Goal: Task Accomplishment & Management: Manage account settings

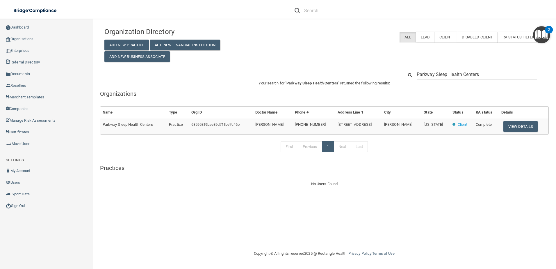
click at [328, 58] on div "Organization Directory Add New Practice Add New Financial Institution Add New B…" at bounding box center [324, 105] width 440 height 163
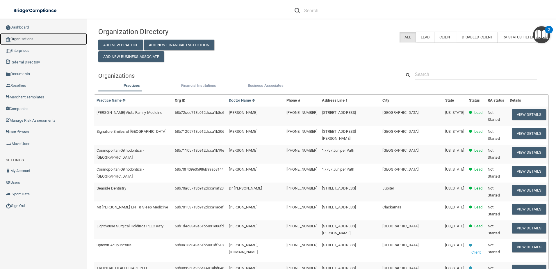
click at [35, 38] on link "Organizations" at bounding box center [43, 39] width 87 height 12
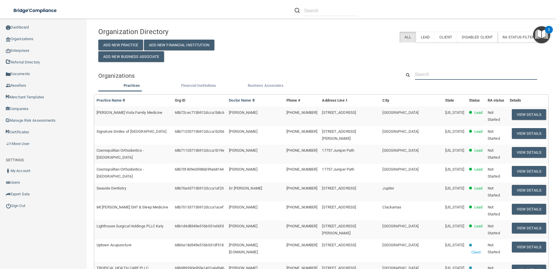
click at [472, 70] on input "text" at bounding box center [476, 74] width 122 height 11
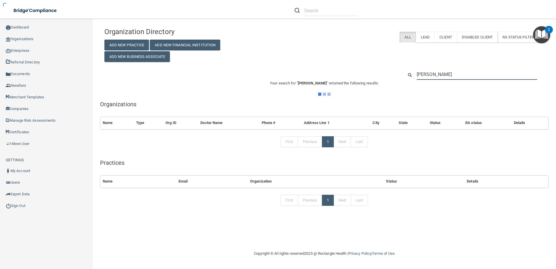
type input "scheer"
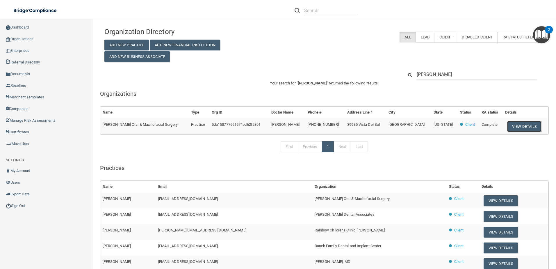
click at [513, 128] on button "View Details" at bounding box center [524, 126] width 34 height 11
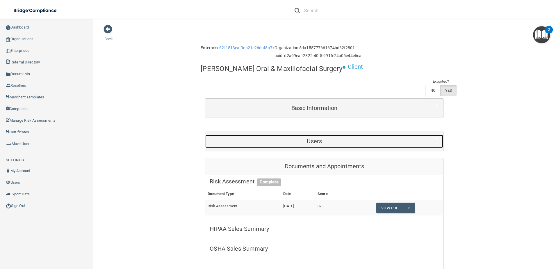
click at [373, 139] on h5 "Users" at bounding box center [314, 141] width 209 height 6
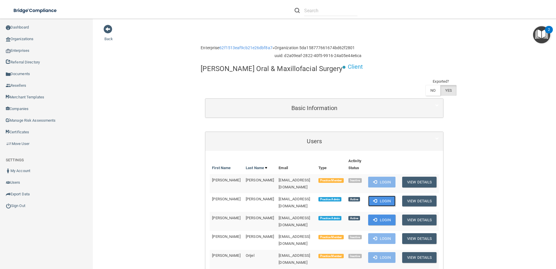
click at [384, 201] on button "Login" at bounding box center [382, 200] width 28 height 11
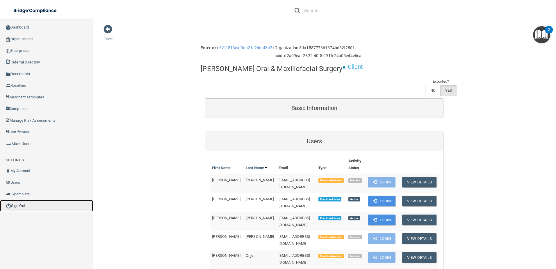
click at [18, 207] on link "Sign Out" at bounding box center [46, 206] width 93 height 12
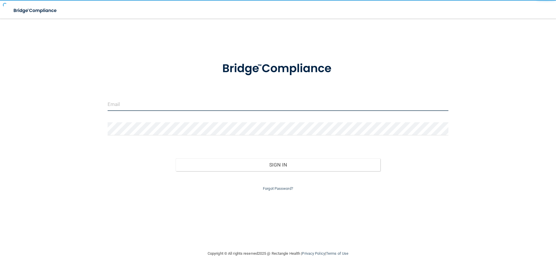
type input "agrantz@rectanglehealth.com"
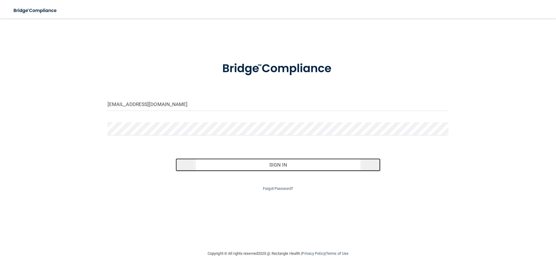
click at [261, 159] on button "Sign In" at bounding box center [278, 164] width 205 height 13
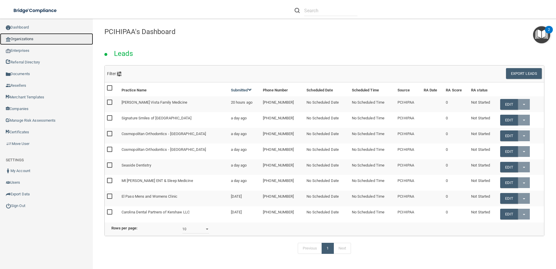
click at [33, 38] on link "Organizations" at bounding box center [46, 39] width 93 height 12
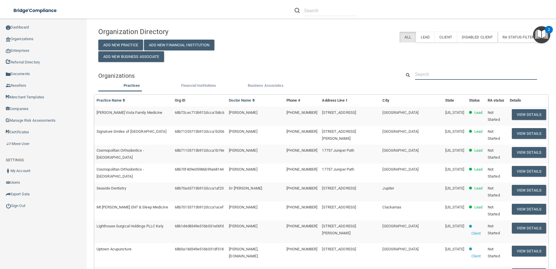
click at [455, 73] on input "text" at bounding box center [476, 74] width 122 height 11
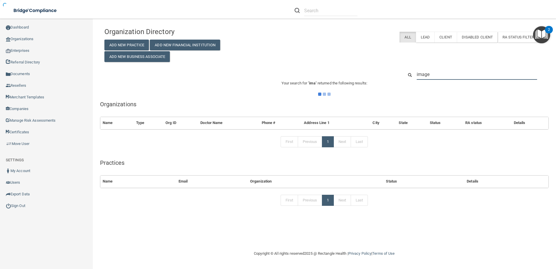
type input "imagen"
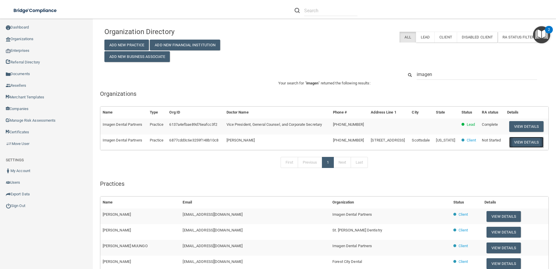
click at [523, 142] on button "View Details" at bounding box center [526, 142] width 34 height 11
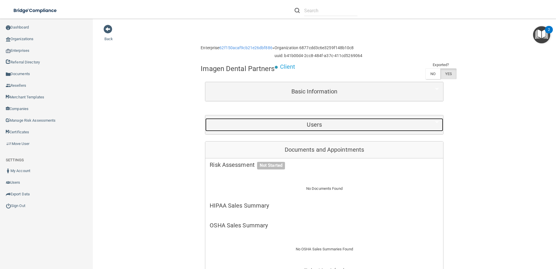
click at [315, 120] on div "Users" at bounding box center [314, 124] width 218 height 13
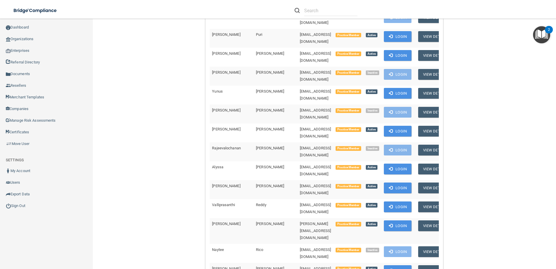
scroll to position [3823, 0]
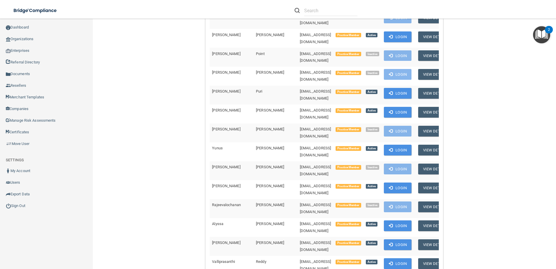
drag, startPoint x: 336, startPoint y: 150, endPoint x: 270, endPoint y: 150, distance: 66.3
drag, startPoint x: 270, startPoint y: 150, endPoint x: 274, endPoint y: 151, distance: 4.3
copy span "[EMAIL_ADDRESS][DOMAIN_NAME]"
click at [17, 132] on link "Certificates" at bounding box center [46, 132] width 93 height 12
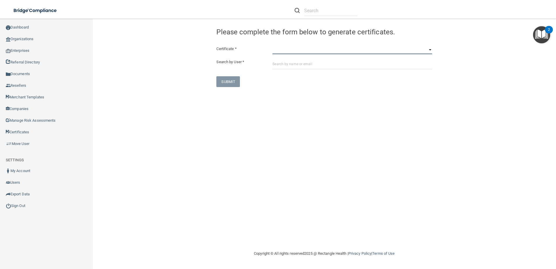
click at [295, 50] on select "HIPAA Officer Certification Training OSHA Bloodborne Pathogens OSHA COVID-19 Pr…" at bounding box center [352, 49] width 160 height 9
click at [325, 52] on select "HIPAA Officer Certification Training OSHA Bloodborne Pathogens OSHA COVID-19 Pr…" at bounding box center [352, 49] width 160 height 9
select select "0"
click at [272, 45] on select "HIPAA Officer Certification Training OSHA Bloodborne Pathogens OSHA COVID-19 Pr…" at bounding box center [352, 49] width 160 height 9
click at [306, 65] on input "text" at bounding box center [352, 63] width 160 height 11
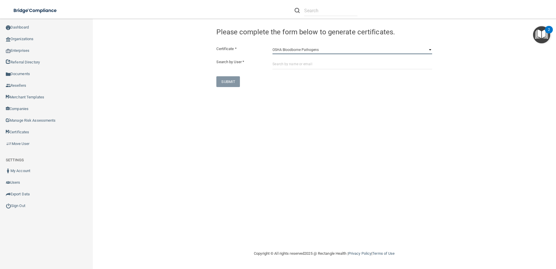
click at [336, 51] on select "HIPAA Officer Certification Training OSHA Bloodborne Pathogens OSHA COVID-19 Pr…" at bounding box center [352, 49] width 160 height 9
click at [272, 45] on select "HIPAA Officer Certification Training OSHA Bloodborne Pathogens OSHA COVID-19 Pr…" at bounding box center [352, 49] width 160 height 9
click at [286, 61] on input "text" at bounding box center [352, 63] width 160 height 11
paste input "[EMAIL_ADDRESS][DOMAIN_NAME]"
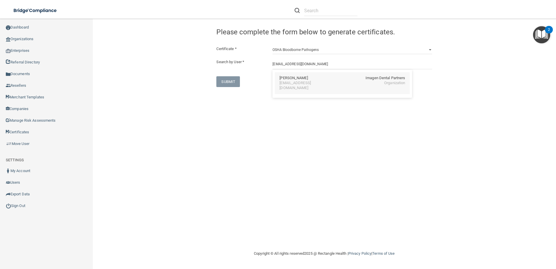
click at [302, 79] on div "[PERSON_NAME]" at bounding box center [293, 78] width 28 height 5
type input "[PERSON_NAME]"
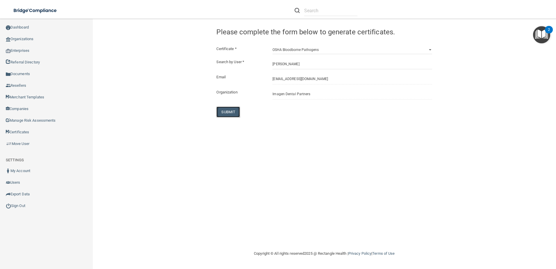
click at [227, 111] on button "SUBMIT" at bounding box center [228, 111] width 24 height 11
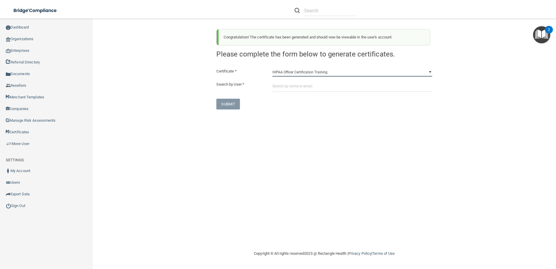
click at [320, 71] on select "HIPAA Officer Certification Training OSHA Bloodborne Pathogens OSHA COVID-19 Pr…" at bounding box center [352, 72] width 160 height 9
select select "1"
click at [272, 68] on select "HIPAA Officer Certification Training OSHA Bloodborne Pathogens OSHA COVID-19 Pr…" at bounding box center [352, 72] width 160 height 9
click at [314, 94] on div "Certificate * HIPAA Officer Certification Training OSHA Bloodborne Pathogens OS…" at bounding box center [324, 89] width 216 height 42
click at [313, 88] on input "text" at bounding box center [352, 86] width 160 height 11
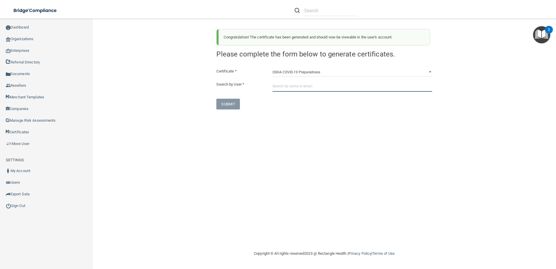
paste input "[EMAIL_ADDRESS][DOMAIN_NAME]"
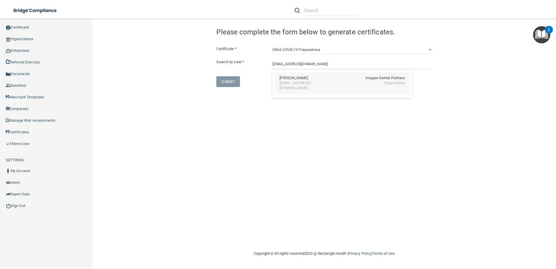
click at [315, 79] on div "DeAnn Wagner Imagen Dental Partners" at bounding box center [342, 78] width 126 height 5
type input "[PERSON_NAME]"
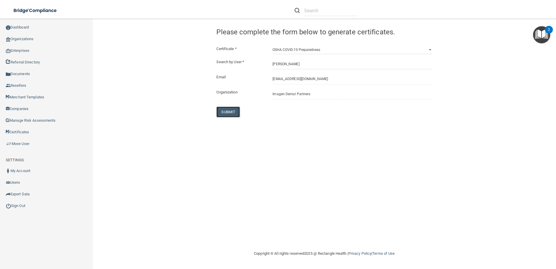
click at [229, 110] on button "SUBMIT" at bounding box center [228, 111] width 24 height 11
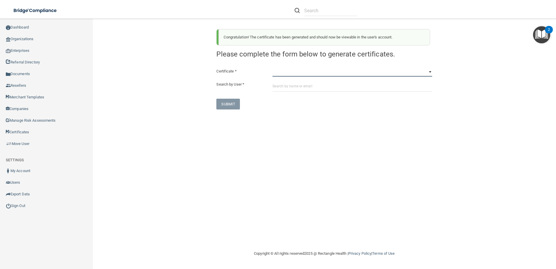
click at [320, 73] on select "HIPAA Officer Certification Training OSHA Bloodborne Pathogens OSHA COVID-19 Pr…" at bounding box center [352, 72] width 160 height 9
select select "3"
click at [272, 68] on select "HIPAA Officer Certification Training OSHA Bloodborne Pathogens OSHA COVID-19 Pr…" at bounding box center [352, 72] width 160 height 9
click at [301, 90] on input "text" at bounding box center [352, 86] width 160 height 11
paste input "[EMAIL_ADDRESS][DOMAIN_NAME]"
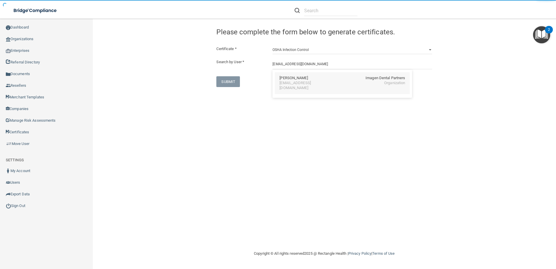
click at [313, 83] on div "[EMAIL_ADDRESS][DOMAIN_NAME]" at bounding box center [304, 86] width 50 height 10
type input "[PERSON_NAME]"
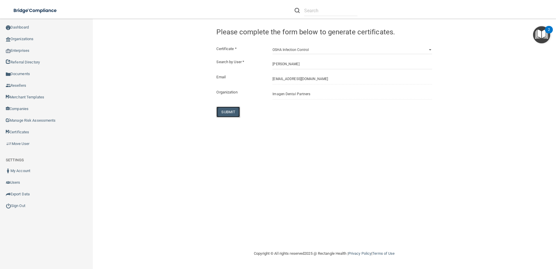
click at [229, 112] on button "SUBMIT" at bounding box center [228, 111] width 24 height 11
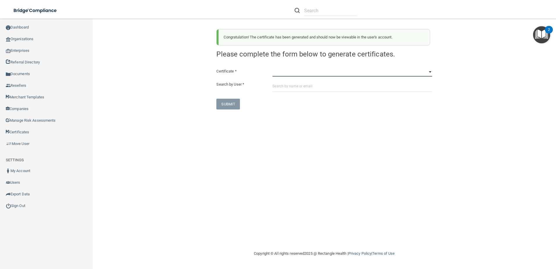
click at [318, 76] on select "HIPAA Officer Certification Training OSHA Bloodborne Pathogens OSHA COVID-19 Pr…" at bounding box center [352, 72] width 160 height 9
select select "4"
click at [272, 68] on select "HIPAA Officer Certification Training OSHA Bloodborne Pathogens OSHA COVID-19 Pr…" at bounding box center [352, 72] width 160 height 9
click at [310, 93] on div "Certificate * HIPAA Officer Certification Training OSHA Bloodborne Pathogens OS…" at bounding box center [324, 89] width 216 height 42
click at [310, 90] on input "text" at bounding box center [352, 86] width 160 height 11
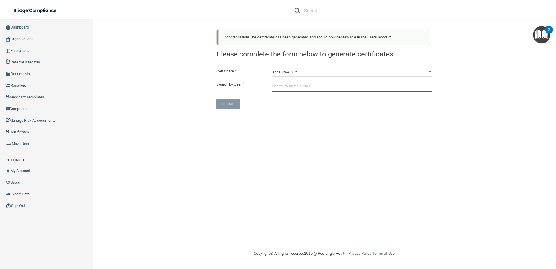
paste input "[EMAIL_ADDRESS][DOMAIN_NAME]"
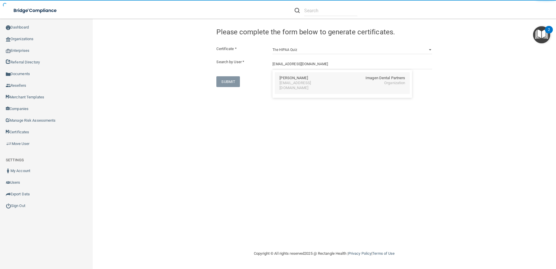
click at [302, 83] on div "[EMAIL_ADDRESS][DOMAIN_NAME]" at bounding box center [304, 86] width 50 height 10
type input "[PERSON_NAME]"
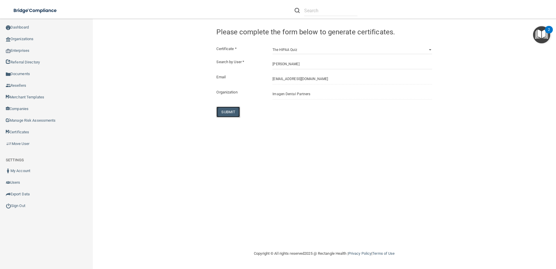
click at [229, 106] on button "SUBMIT" at bounding box center [228, 111] width 24 height 11
select select "?"
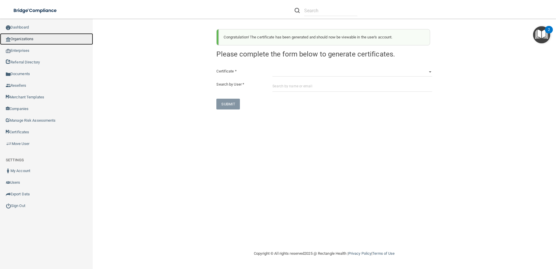
click at [32, 37] on link "Organizations" at bounding box center [46, 39] width 93 height 12
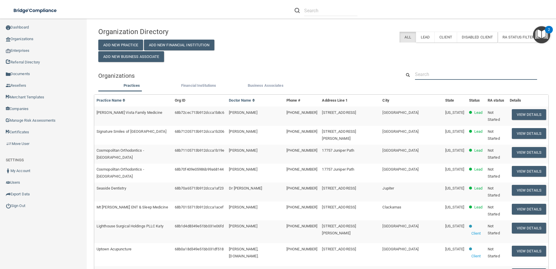
click at [452, 73] on input "text" at bounding box center [476, 74] width 122 height 11
paste input "[EMAIL_ADDRESS][DOMAIN_NAME]"
type input "[EMAIL_ADDRESS][DOMAIN_NAME]"
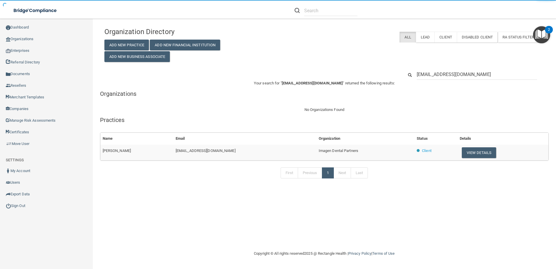
click at [478, 151] on button "View Details" at bounding box center [479, 152] width 34 height 11
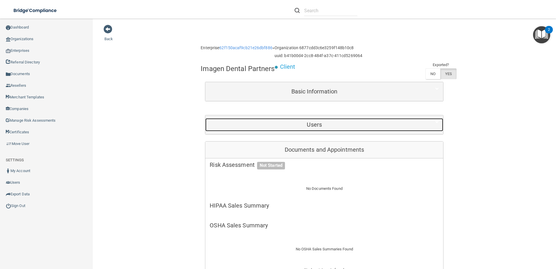
click at [318, 127] on h5 "Users" at bounding box center [314, 124] width 209 height 6
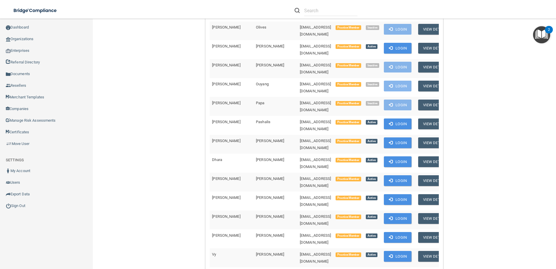
scroll to position [3722, 0]
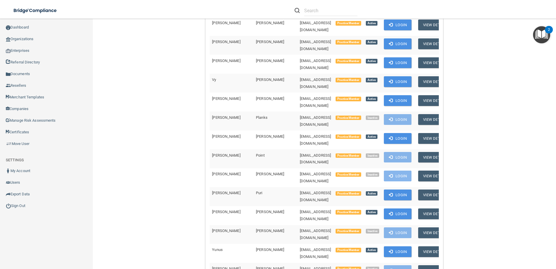
click at [24, 205] on link "Sign Out" at bounding box center [46, 206] width 93 height 12
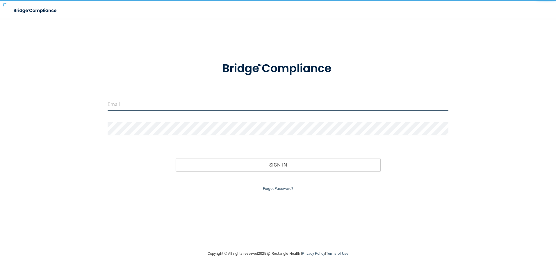
type input "agrantz@rectanglehealth.com"
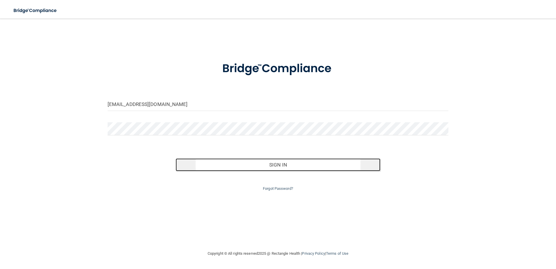
click at [273, 166] on button "Sign In" at bounding box center [278, 164] width 205 height 13
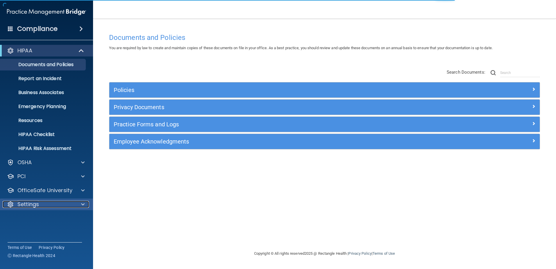
click at [56, 202] on div "Settings" at bounding box center [39, 204] width 72 height 7
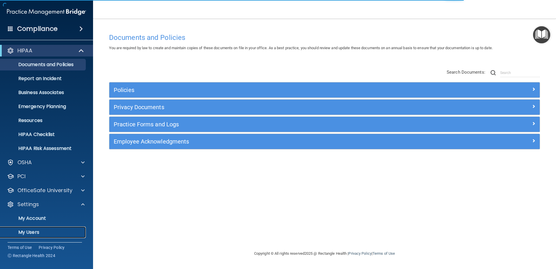
click at [37, 229] on p "My Users" at bounding box center [43, 232] width 79 height 6
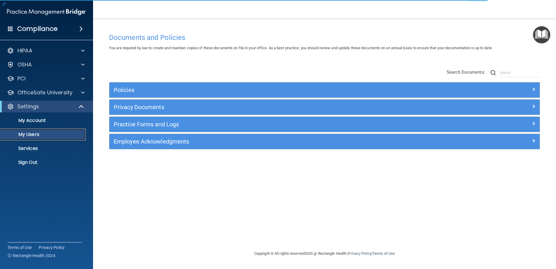
select select "20"
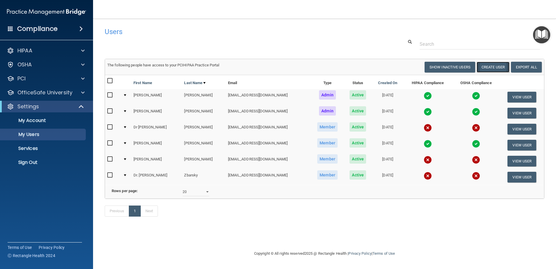
click at [500, 65] on button "Create User" at bounding box center [493, 67] width 33 height 11
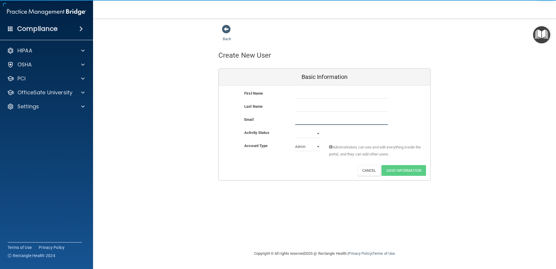
click at [332, 119] on input "email" at bounding box center [341, 120] width 93 height 9
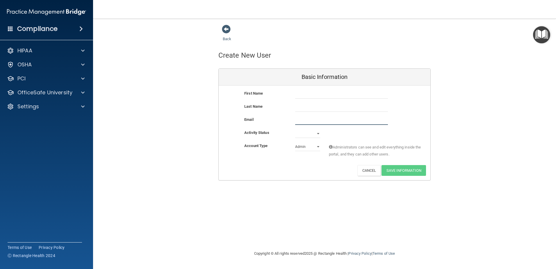
paste input "Aileen.pinedo@yahoo.com"
type input "Aileen.pinedo@yahoo.com"
click at [335, 99] on div "First Name" at bounding box center [325, 96] width 212 height 13
click at [327, 94] on input "text" at bounding box center [341, 94] width 93 height 9
type input "Aileen"
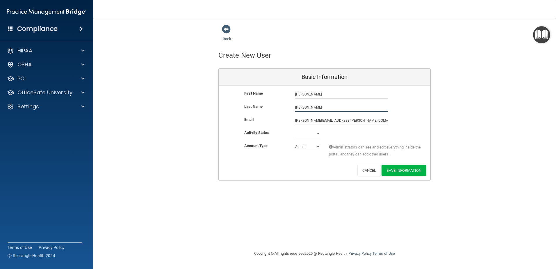
type input "Pinedo"
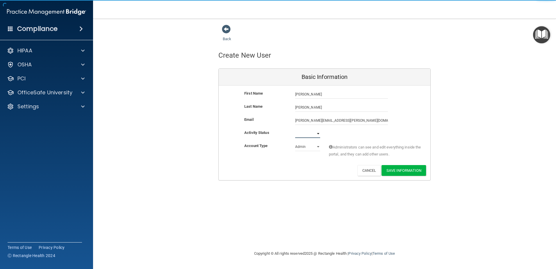
click at [311, 133] on select "Active Inactive" at bounding box center [307, 133] width 25 height 9
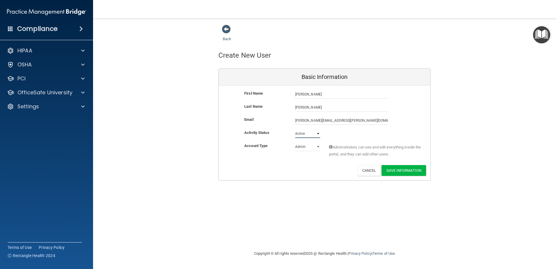
click at [295, 129] on select "Active Inactive" at bounding box center [307, 133] width 25 height 9
click at [317, 134] on select "Active Inactive" at bounding box center [307, 133] width 25 height 9
select select "inactive"
click at [295, 129] on select "Active Inactive" at bounding box center [307, 133] width 25 height 9
click at [412, 169] on button "Save Information" at bounding box center [403, 170] width 44 height 11
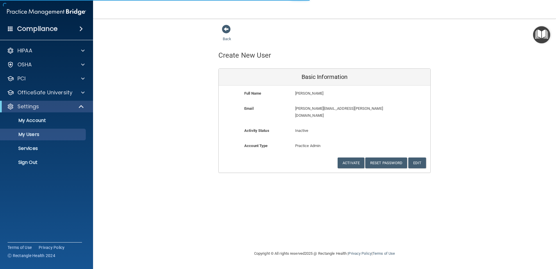
select select "20"
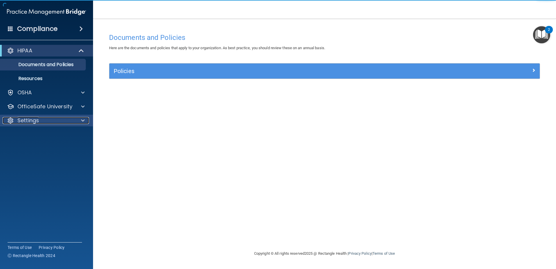
click at [51, 122] on div "Settings" at bounding box center [39, 120] width 72 height 7
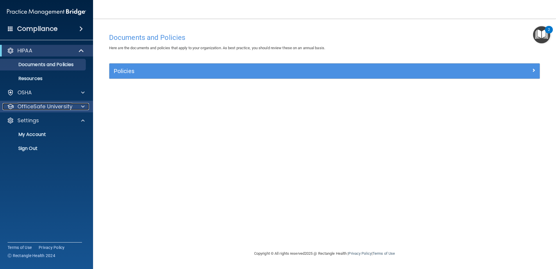
click at [37, 106] on p "OfficeSafe University" at bounding box center [44, 106] width 55 height 7
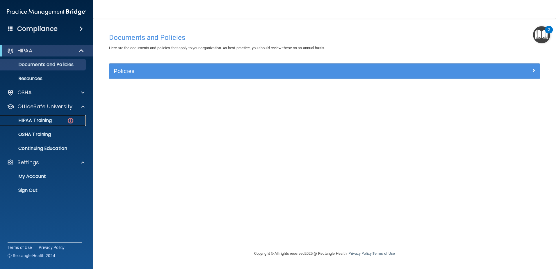
click at [36, 118] on p "HIPAA Training" at bounding box center [28, 120] width 48 height 6
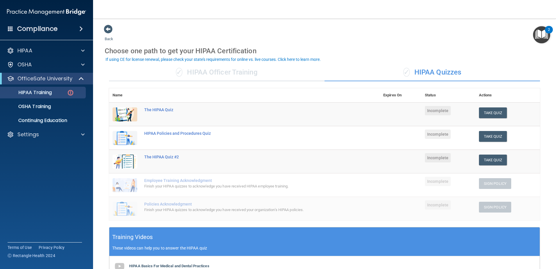
click at [213, 71] on div "✓ HIPAA Officer Training" at bounding box center [216, 72] width 215 height 17
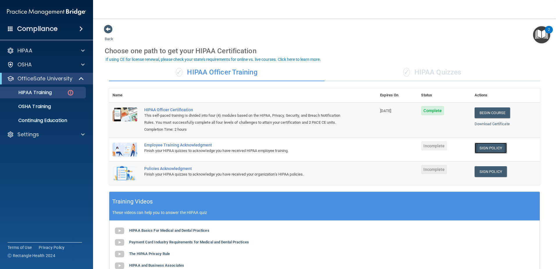
click at [485, 153] on link "Sign Policy" at bounding box center [491, 147] width 32 height 11
click at [489, 176] on link "Sign Policy" at bounding box center [491, 171] width 32 height 11
click at [50, 106] on p "OSHA Training" at bounding box center [27, 107] width 47 height 6
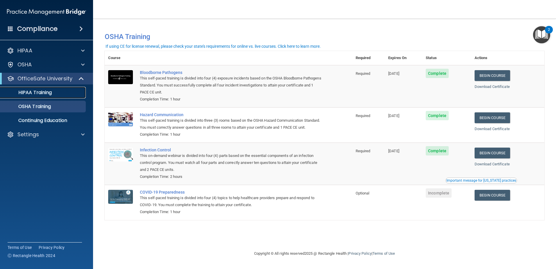
click at [49, 92] on p "HIPAA Training" at bounding box center [28, 93] width 48 height 6
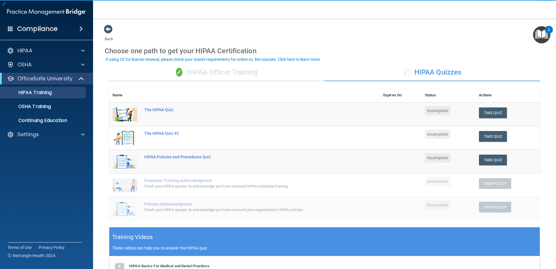
click at [206, 74] on div "✓ HIPAA Officer Training" at bounding box center [216, 72] width 215 height 17
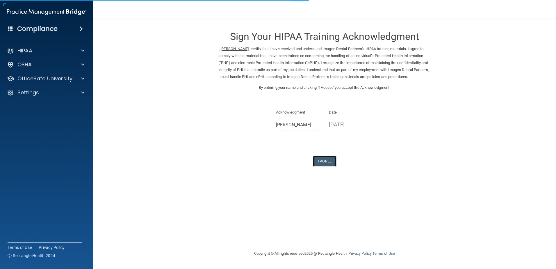
click at [325, 162] on button "I Agree" at bounding box center [324, 161] width 23 height 11
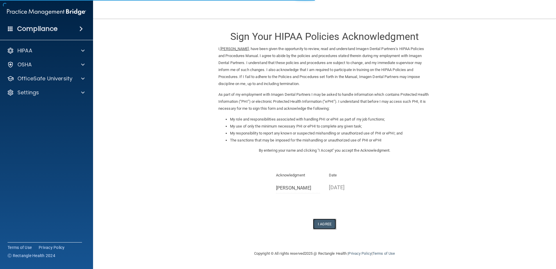
click at [325, 221] on button "I Agree" at bounding box center [324, 223] width 23 height 11
